Goal: Information Seeking & Learning: Learn about a topic

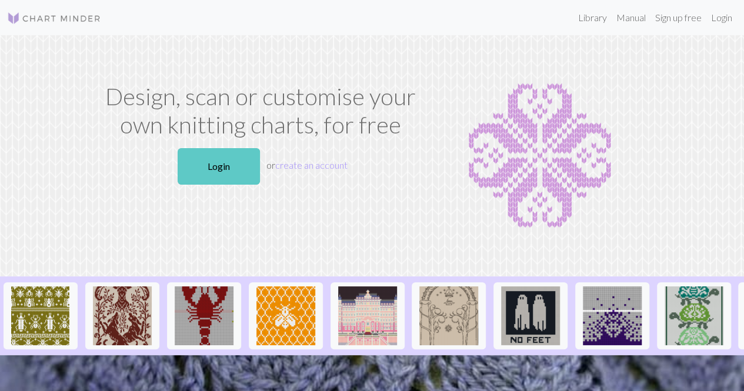
click at [225, 162] on link "Login" at bounding box center [219, 166] width 82 height 36
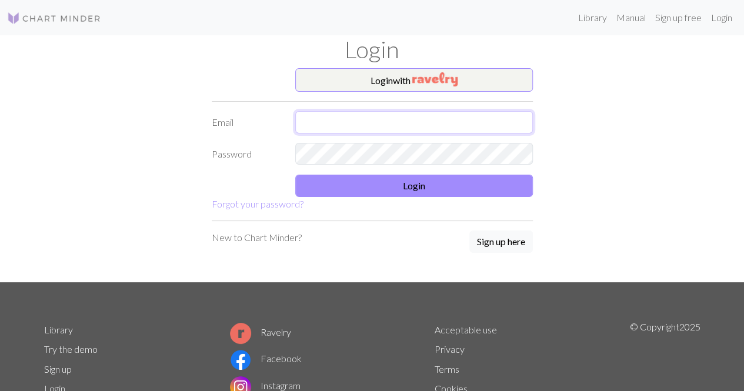
type input "[PERSON_NAME][EMAIL_ADDRESS][PERSON_NAME][DOMAIN_NAME]"
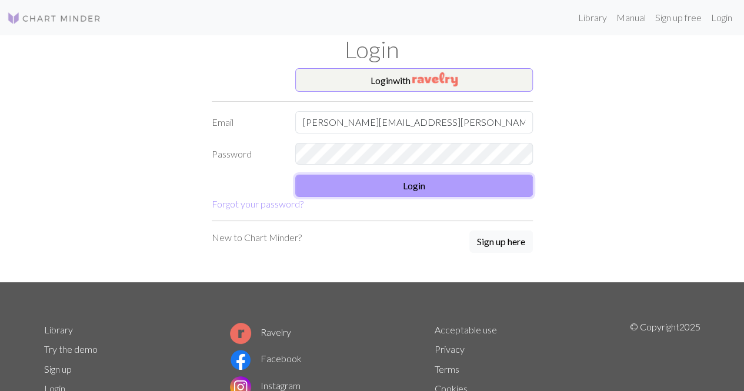
click at [396, 188] on button "Login" at bounding box center [414, 186] width 238 height 22
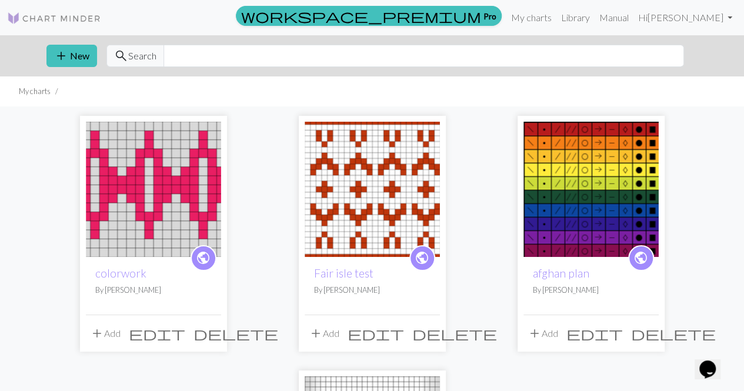
click at [162, 206] on img at bounding box center [153, 189] width 135 height 135
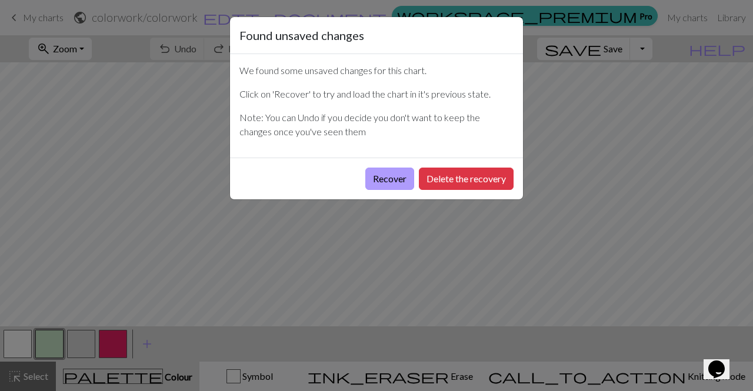
click at [382, 177] on button "Recover" at bounding box center [389, 179] width 49 height 22
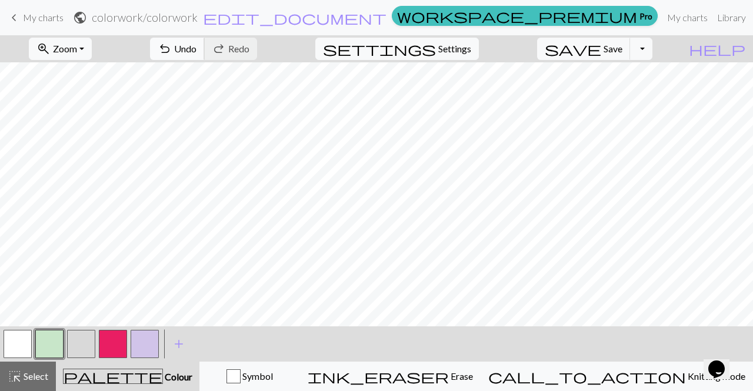
click at [196, 51] on span "Undo" at bounding box center [185, 48] width 22 height 11
click at [246, 51] on div "undo Undo Undo redo Redo Redo" at bounding box center [203, 48] width 125 height 27
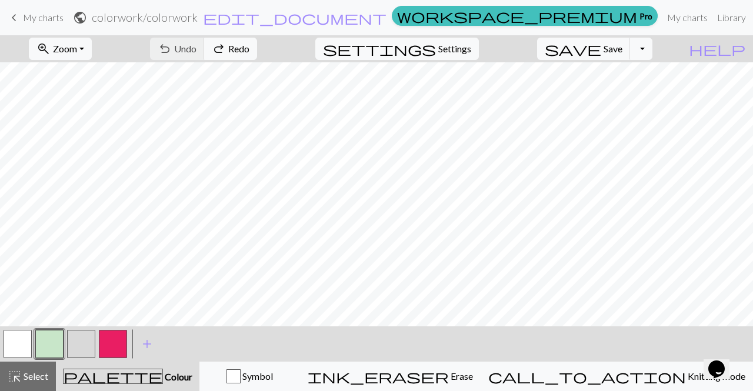
click at [109, 344] on button "button" at bounding box center [113, 344] width 28 height 28
click at [601, 54] on span "save" at bounding box center [573, 49] width 56 height 16
click at [662, 20] on link "My charts" at bounding box center [687, 18] width 50 height 24
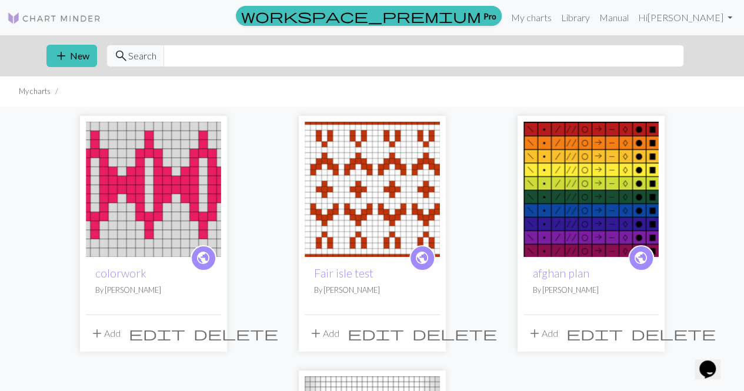
click at [153, 198] on img at bounding box center [153, 189] width 135 height 135
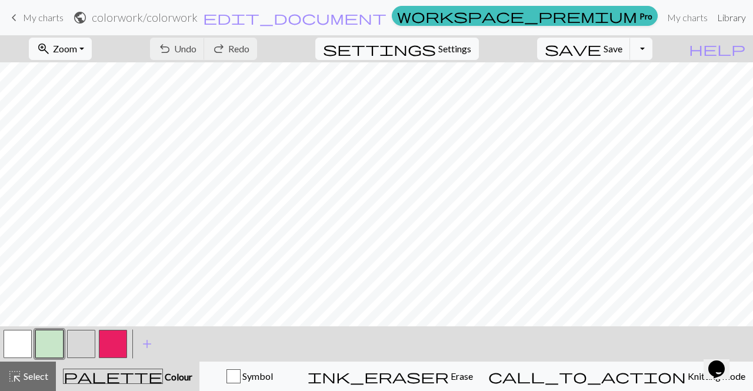
click at [712, 21] on link "Library" at bounding box center [731, 18] width 38 height 24
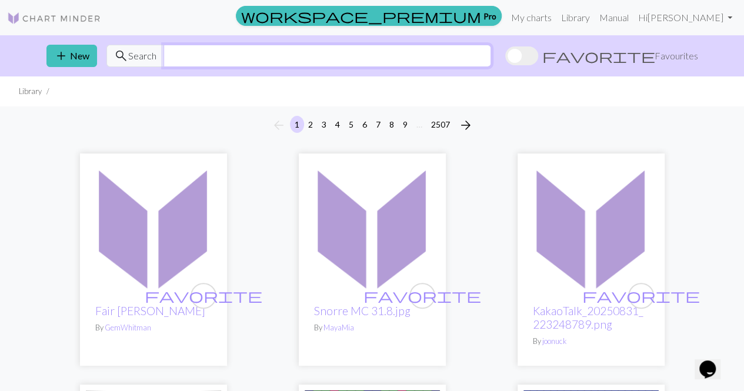
click at [323, 50] on input "text" at bounding box center [328, 56] width 328 height 22
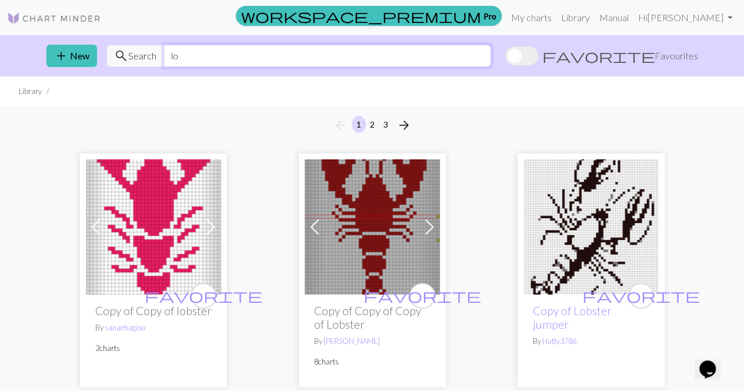
type input "l"
type input "bee"
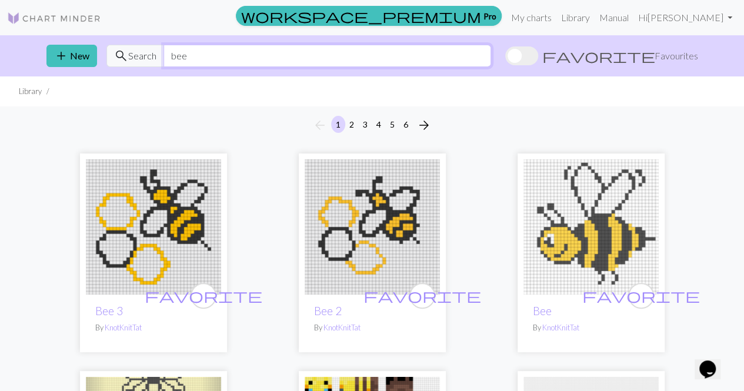
click at [205, 65] on input "bee" at bounding box center [328, 56] width 328 height 22
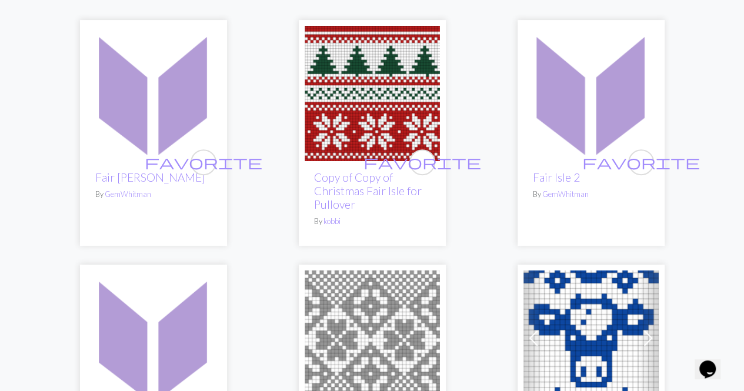
scroll to position [134, 0]
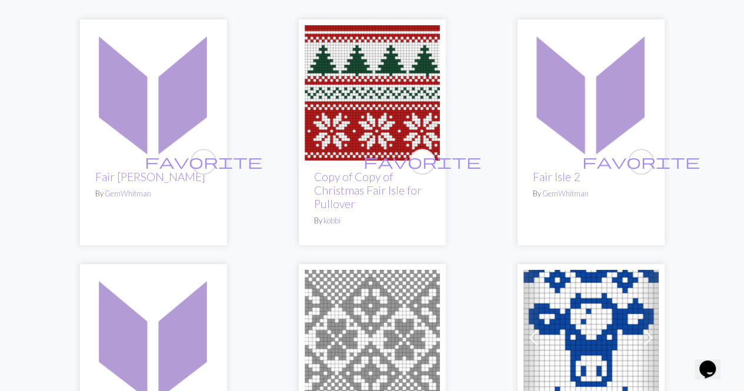
type input "fair isle"
click at [145, 62] on img at bounding box center [153, 92] width 135 height 135
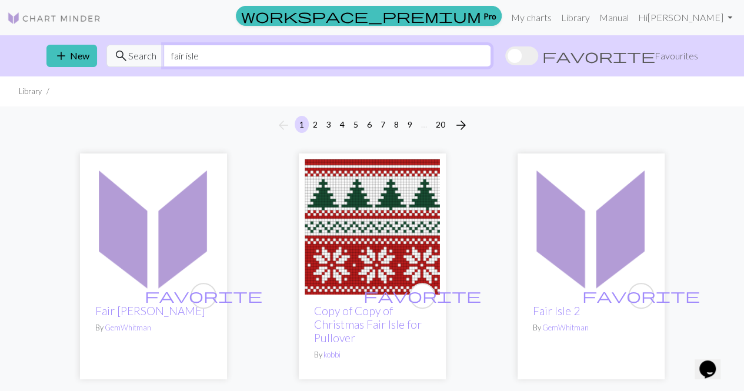
click at [239, 51] on input "fair isle" at bounding box center [328, 56] width 328 height 22
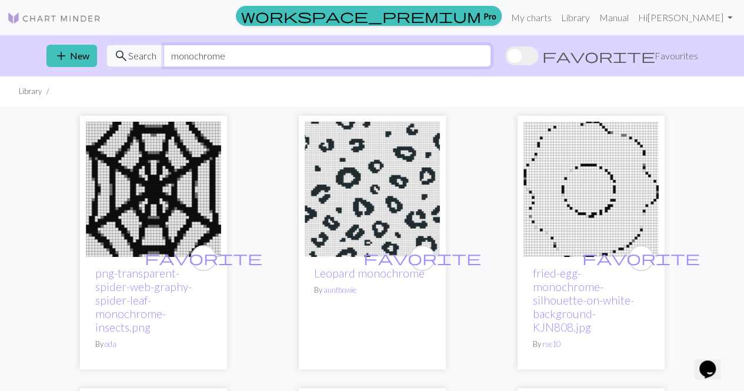
click at [236, 54] on input "monochrome" at bounding box center [328, 56] width 328 height 22
type input "two color"
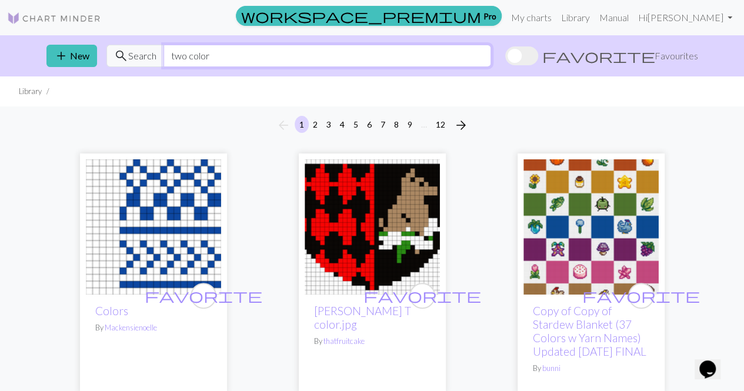
click at [231, 58] on input "two color" at bounding box center [328, 56] width 328 height 22
click at [456, 120] on span "arrow_forward" at bounding box center [461, 125] width 14 height 16
